Goal: Information Seeking & Learning: Find specific fact

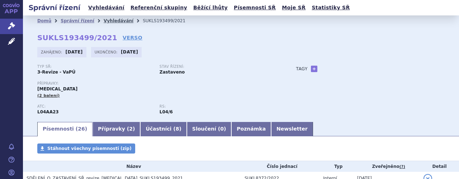
click at [113, 19] on link "Vyhledávání" at bounding box center [119, 20] width 30 height 5
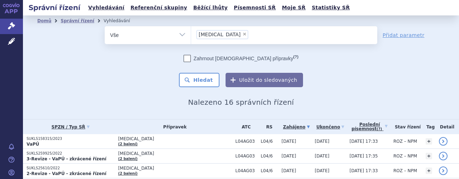
click at [224, 41] on ul "× Tysabri" at bounding box center [284, 34] width 186 height 16
click at [191, 41] on select "Tysabri" at bounding box center [191, 35] width 0 height 18
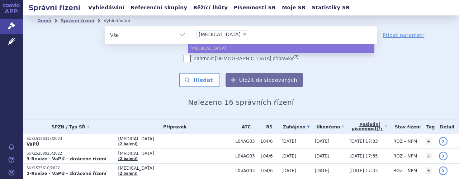
select select
type input "Tysabri"
type input "T"
type input "na"
type input "nata"
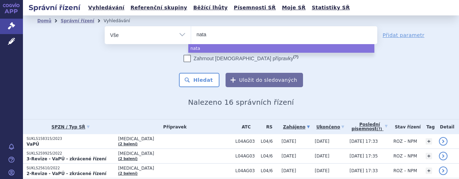
type input "natal"
type input "natali"
type input "nataliz"
type input "natalizu"
type input "natalizuma"
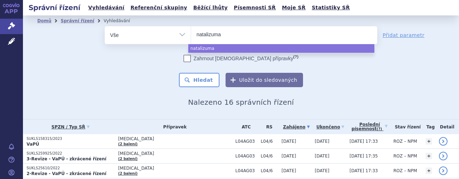
type input "natalizumab"
select select "natalizumab"
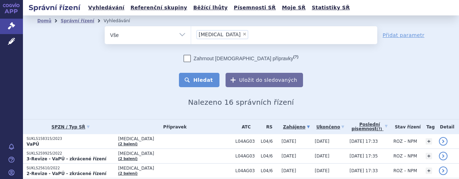
click at [199, 82] on button "Hledat" at bounding box center [199, 80] width 40 height 14
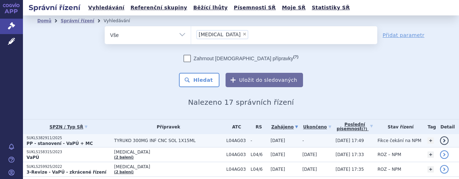
click at [185, 140] on span "TYRUKO 300MG INF CNC SOL 1X15ML" at bounding box center [168, 140] width 109 height 5
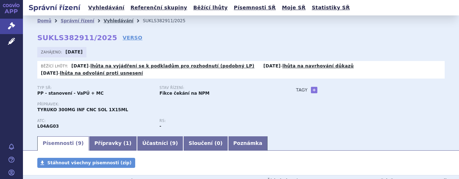
click at [108, 20] on link "Vyhledávání" at bounding box center [119, 20] width 30 height 5
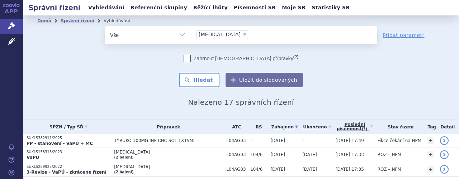
click at [245, 36] on ul "× [MEDICAL_DATA]" at bounding box center [284, 34] width 186 height 16
click at [191, 36] on select "[MEDICAL_DATA]" at bounding box center [191, 35] width 0 height 18
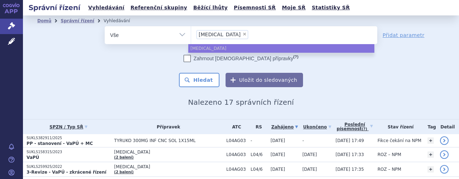
click at [245, 36] on ul "× natalizumab" at bounding box center [284, 34] width 186 height 16
click at [191, 36] on select "[MEDICAL_DATA]" at bounding box center [191, 35] width 0 height 18
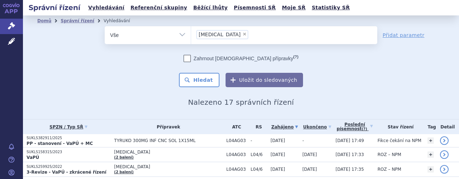
select select
type input "[MEDICAL_DATA]"
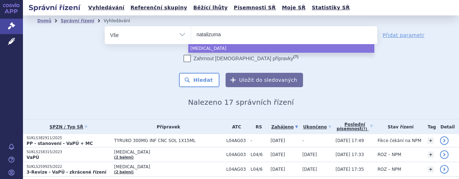
type input "natalizum"
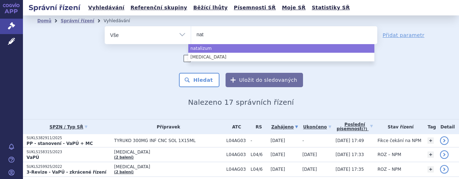
type input "na"
type input "n"
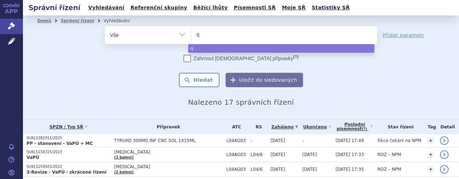
type input "qa"
type input "qal"
type input "qals"
type input "qalso"
type input "qalsod"
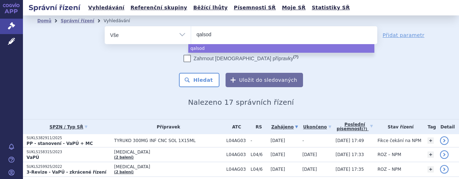
type input "qalsody"
select select "qalsody"
click at [203, 80] on button "Hledat" at bounding box center [199, 80] width 40 height 14
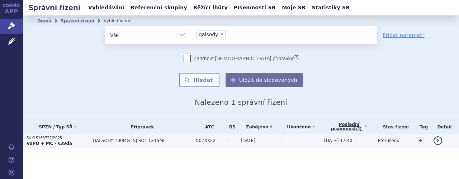
click at [178, 141] on span "QALSODY 100MG INJ SOL 1X15ML" at bounding box center [142, 140] width 99 height 5
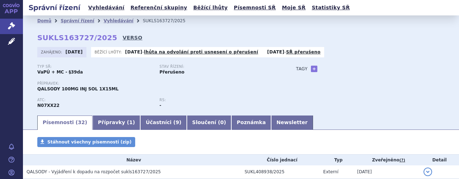
click at [123, 36] on link "VERSO" at bounding box center [133, 37] width 20 height 7
